Goal: Information Seeking & Learning: Learn about a topic

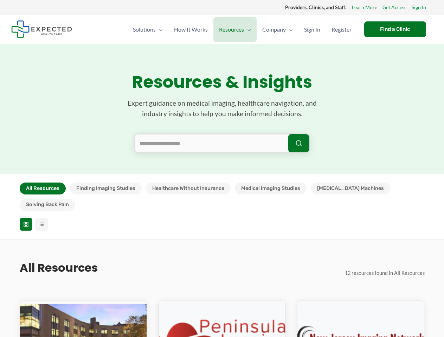
click at [222, 169] on section "Resources & Insights Expert guidance on medical imaging, healthcare navigation,…" at bounding box center [222, 109] width 444 height 130
click at [43, 189] on button "All Resources" at bounding box center [43, 189] width 46 height 12
click at [105, 189] on button "Finding Imaging Studies" at bounding box center [106, 189] width 72 height 12
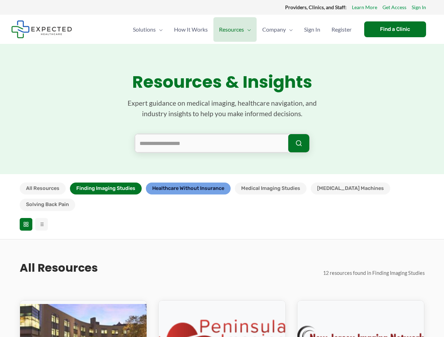
click at [188, 189] on button "Healthcare Without Insurance" at bounding box center [188, 189] width 85 height 12
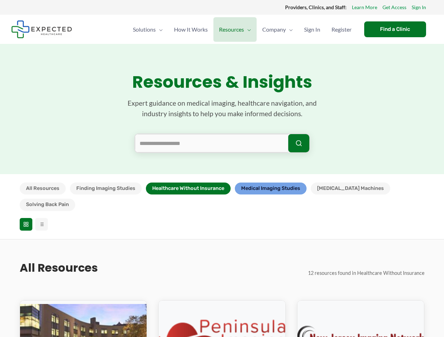
click at [271, 189] on button "Medical Imaging Studies" at bounding box center [271, 189] width 72 height 12
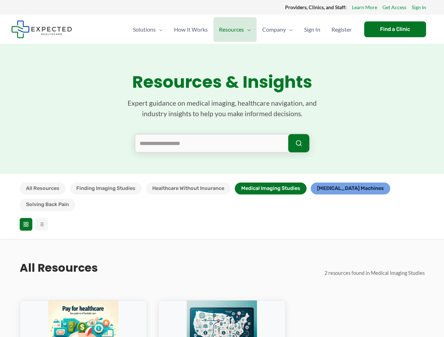
click at [334, 189] on button "[MEDICAL_DATA] Machines" at bounding box center [350, 189] width 79 height 12
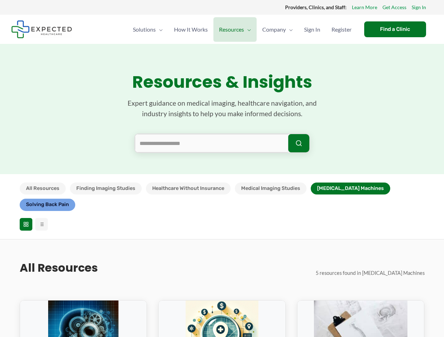
click at [75, 199] on button "Solving Back Pain" at bounding box center [48, 205] width 56 height 12
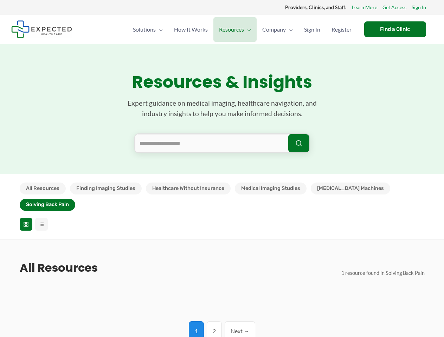
click at [26, 222] on icon at bounding box center [26, 225] width 6 height 6
click at [41, 225] on line at bounding box center [41, 225] width 3 height 0
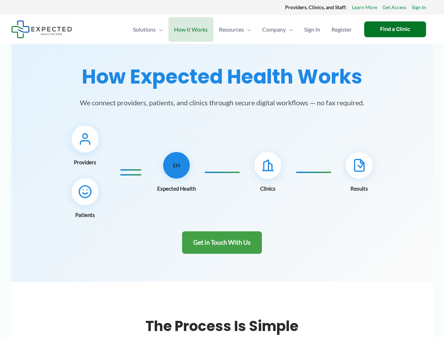
click at [222, 169] on div "Providers Patients EH Clinics" at bounding box center [222, 172] width 405 height 95
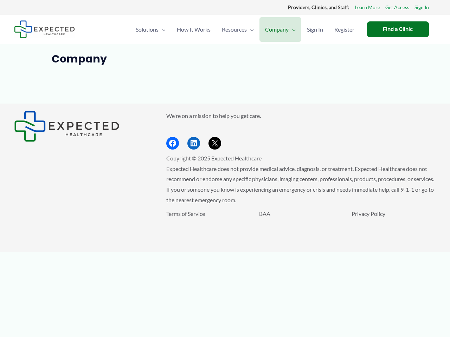
click at [225, 126] on div "We're on a mission to help you get care. Facebook LinkedIn X" at bounding box center [301, 130] width 270 height 39
